Goal: Task Accomplishment & Management: Complete application form

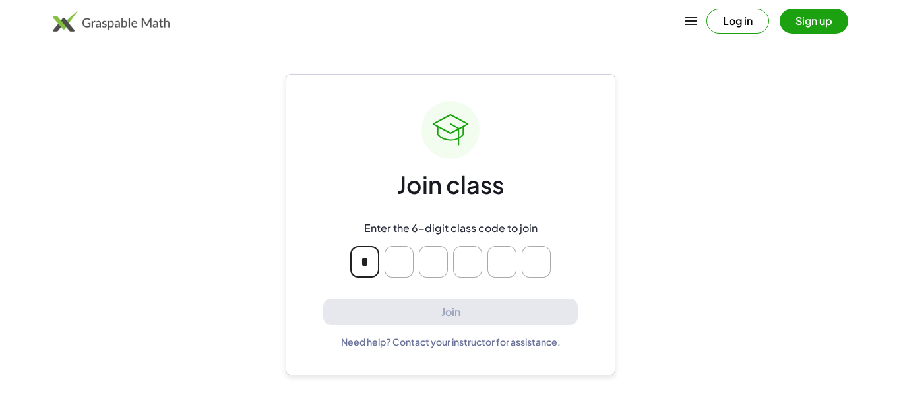
type input "*"
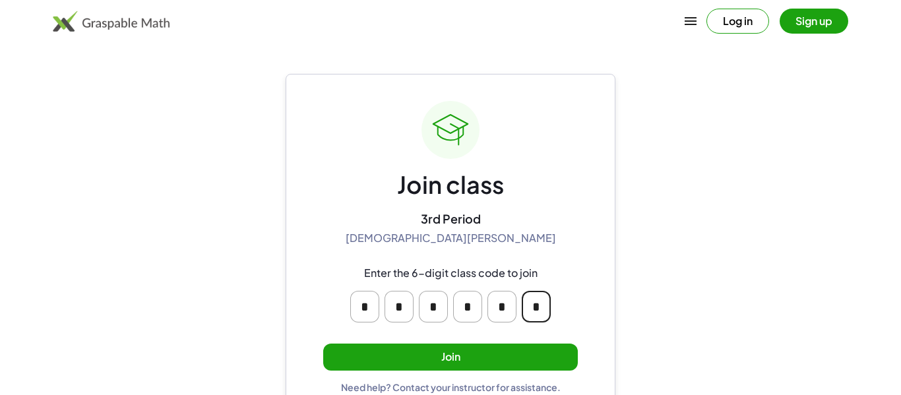
type input "*"
click at [483, 357] on button "Join" at bounding box center [450, 357] width 255 height 27
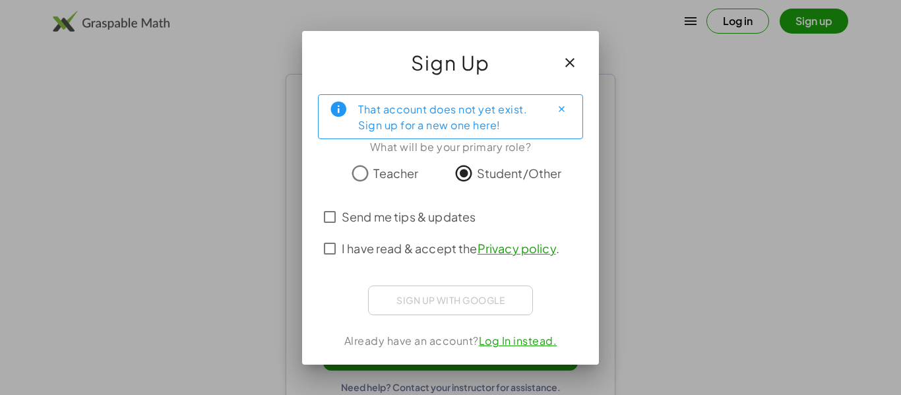
click at [473, 244] on span "I have read & accept the Privacy policy ." at bounding box center [451, 248] width 218 height 18
